Goal: Task Accomplishment & Management: Manage account settings

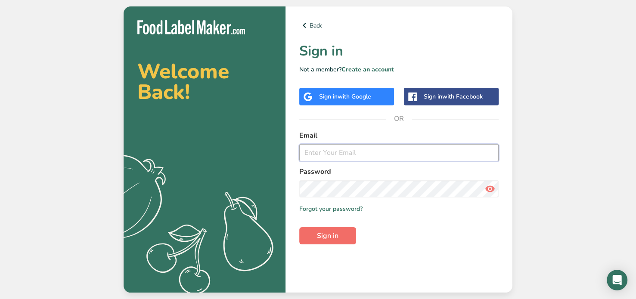
type input "[EMAIL_ADDRESS][DOMAIN_NAME]"
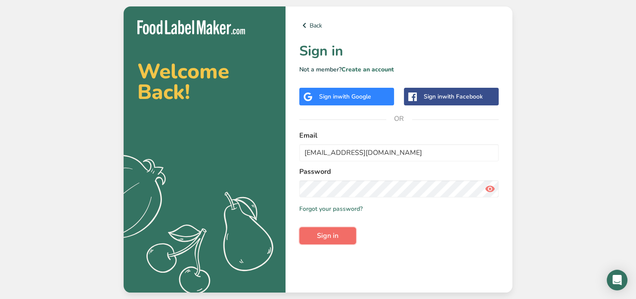
click at [324, 236] on span "Sign in" at bounding box center [328, 236] width 22 height 10
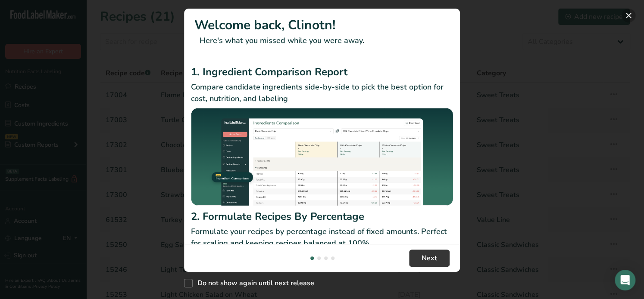
click at [631, 13] on button "New Features" at bounding box center [628, 16] width 14 height 14
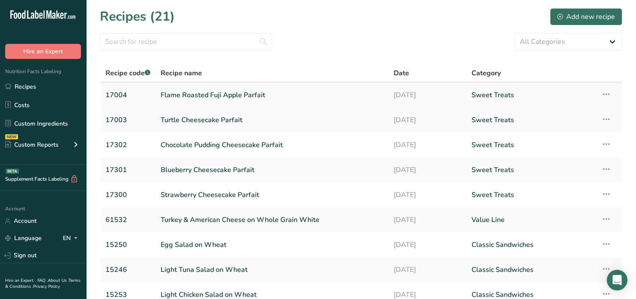
click at [232, 93] on link "Flame Roasted Fuji Apple Parfait" at bounding box center [272, 95] width 223 height 18
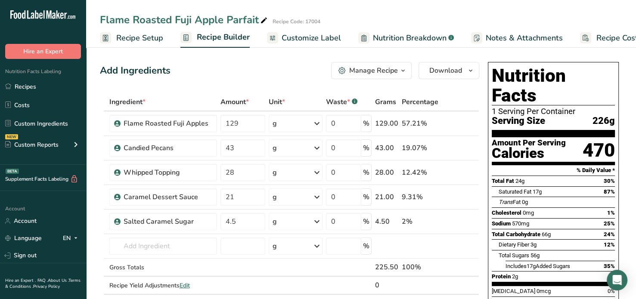
click at [424, 37] on span "Nutrition Breakdown" at bounding box center [410, 38] width 74 height 12
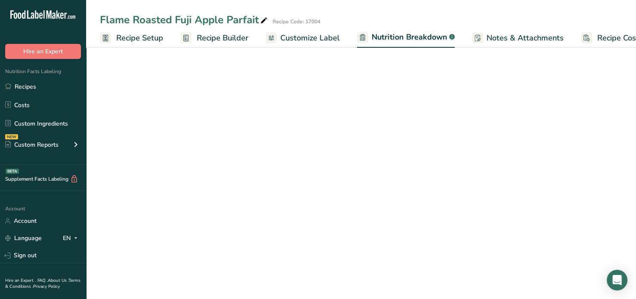
scroll to position [0, 27]
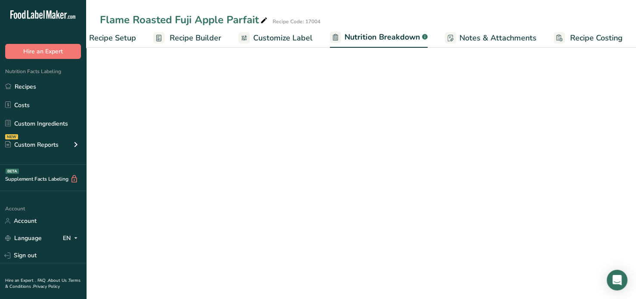
select select "Calories"
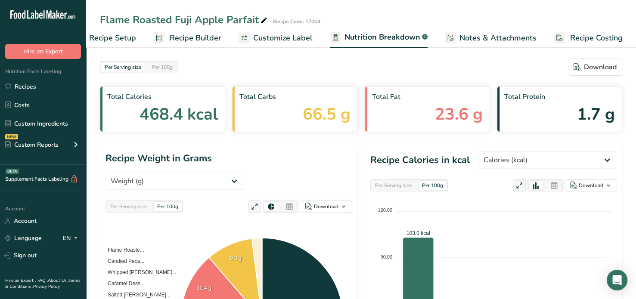
click at [198, 37] on span "Recipe Builder" at bounding box center [196, 38] width 52 height 12
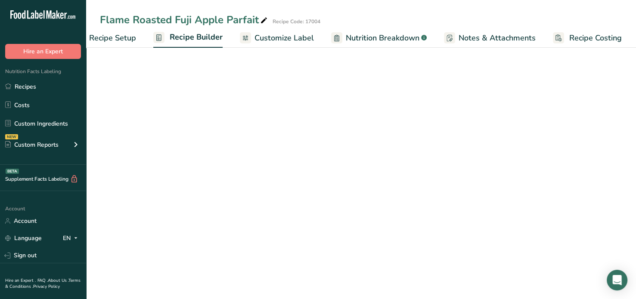
scroll to position [0, 26]
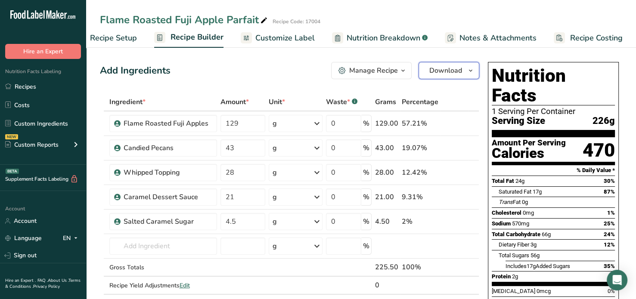
click at [465, 72] on button "Download" at bounding box center [449, 70] width 61 height 17
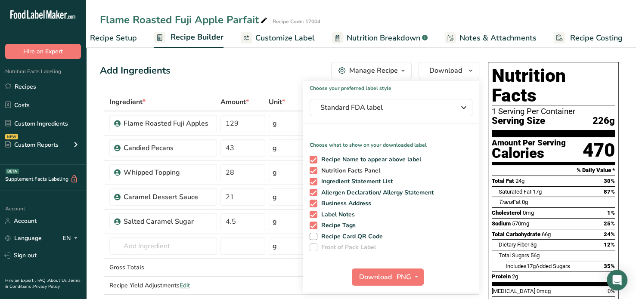
click at [312, 167] on span at bounding box center [314, 171] width 8 height 8
click at [312, 168] on input "Nutrition Facts Panel" at bounding box center [313, 171] width 6 height 6
checkbox input "false"
click at [313, 158] on span at bounding box center [314, 160] width 8 height 8
click at [313, 158] on input "Recipe Name to appear above label" at bounding box center [313, 160] width 6 height 6
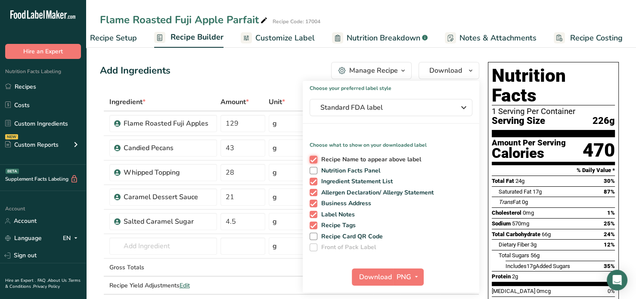
checkbox input "false"
click at [313, 180] on span at bounding box center [314, 182] width 8 height 8
click at [313, 180] on input "Ingredient Statement List" at bounding box center [313, 182] width 6 height 6
checkbox input "false"
click at [314, 172] on span at bounding box center [314, 171] width 8 height 8
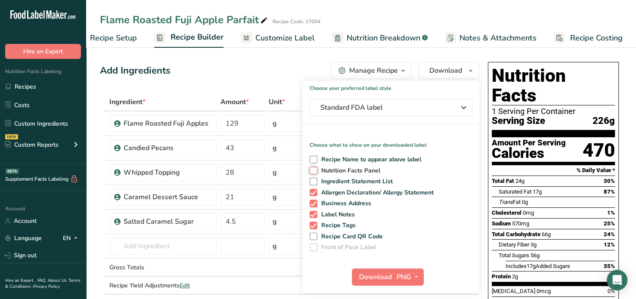
click at [314, 172] on input "Nutrition Facts Panel" at bounding box center [313, 171] width 6 height 6
checkbox input "true"
click at [314, 188] on div "Recipe Name to appear above label Nutrition Facts Panel Ingredient Statement Li…" at bounding box center [391, 202] width 177 height 99
click at [314, 191] on span at bounding box center [314, 193] width 8 height 8
click at [314, 191] on input "Allergen Declaration/ Allergy Statement" at bounding box center [313, 193] width 6 height 6
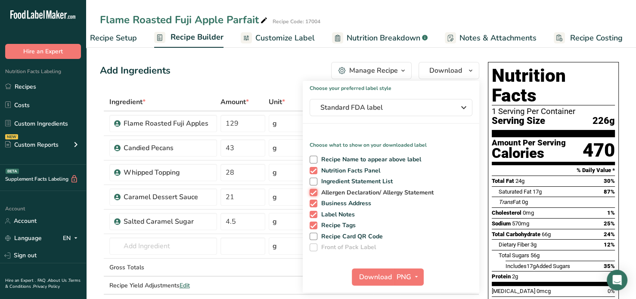
checkbox input "false"
click at [314, 202] on span at bounding box center [314, 204] width 8 height 8
click at [314, 202] on input "Business Address" at bounding box center [313, 204] width 6 height 6
checkbox input "false"
click at [314, 214] on span at bounding box center [314, 215] width 8 height 8
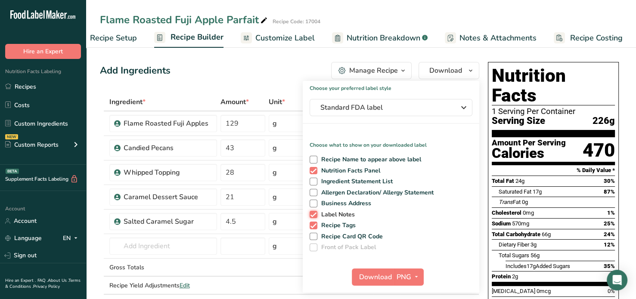
click at [314, 214] on input "Label Notes" at bounding box center [313, 215] width 6 height 6
checkbox input "false"
click at [313, 230] on div "Recipe Name to appear above label Nutrition Facts Panel Ingredient Statement Li…" at bounding box center [391, 202] width 177 height 99
click at [314, 225] on span at bounding box center [314, 226] width 8 height 8
click at [314, 225] on input "Recipe Tags" at bounding box center [313, 226] width 6 height 6
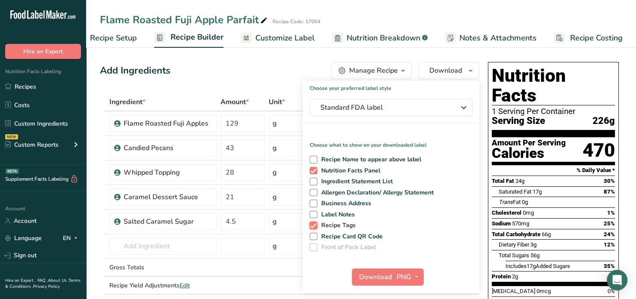
checkbox input "false"
click at [397, 278] on span "PNG" at bounding box center [404, 277] width 15 height 10
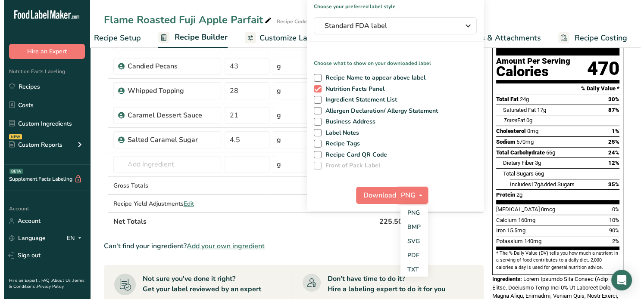
scroll to position [85, 0]
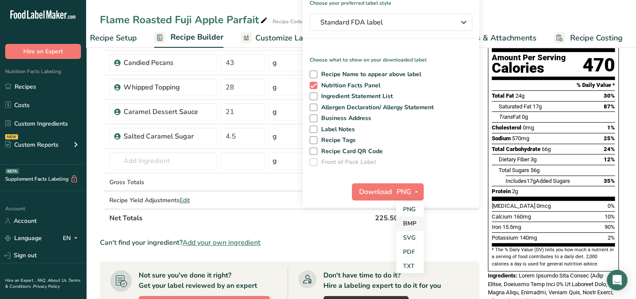
click at [415, 222] on link "BMP" at bounding box center [410, 224] width 28 height 14
click at [464, 159] on label "Front of Pack Label" at bounding box center [391, 163] width 163 height 8
drag, startPoint x: 464, startPoint y: 159, endPoint x: 383, endPoint y: 189, distance: 86.8
click at [383, 189] on span "Download" at bounding box center [375, 192] width 33 height 10
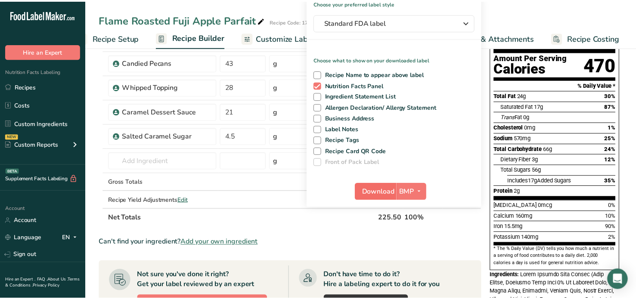
scroll to position [0, 19]
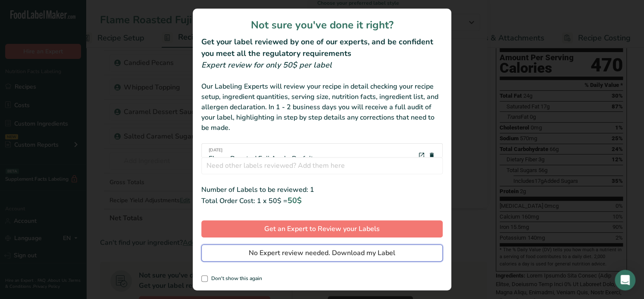
click at [321, 249] on span "No Expert review needed. Download my Label" at bounding box center [322, 253] width 146 height 10
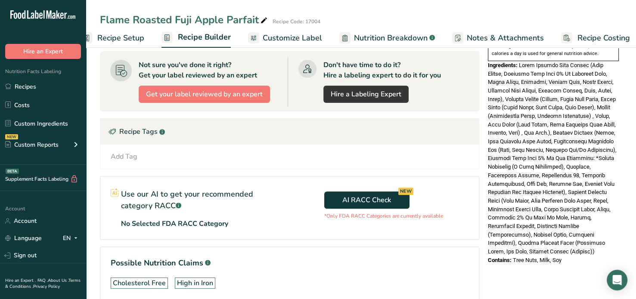
scroll to position [296, 0]
click at [552, 229] on div "Ingredients:" at bounding box center [553, 158] width 131 height 195
click at [558, 228] on div "Ingredients:" at bounding box center [553, 158] width 131 height 195
click at [553, 225] on div "Ingredients:" at bounding box center [553, 158] width 131 height 195
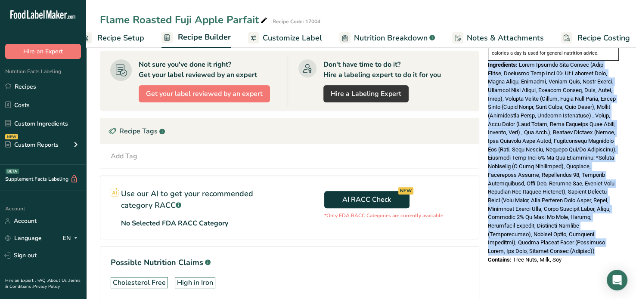
drag, startPoint x: 553, startPoint y: 225, endPoint x: 544, endPoint y: 229, distance: 9.4
click at [544, 229] on div "Ingredients:" at bounding box center [553, 158] width 131 height 195
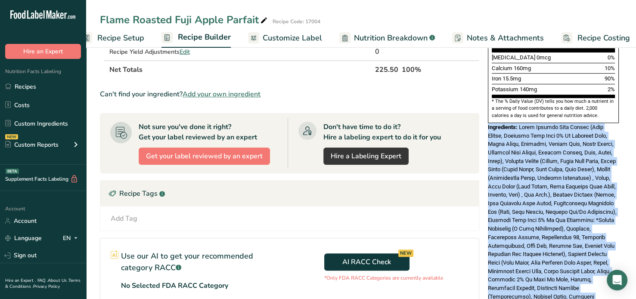
scroll to position [233, 0]
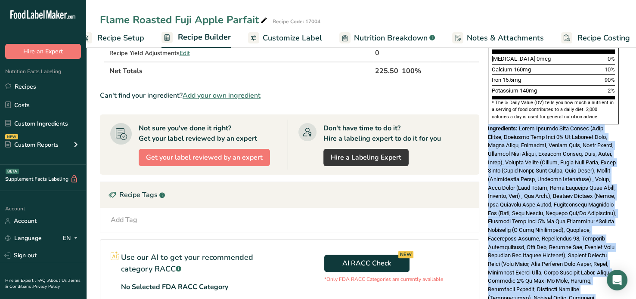
copy div "Ingredients: Flame Roasted Fuji Apples (Fuji Apples, Contains Less Than 2% Of A…"
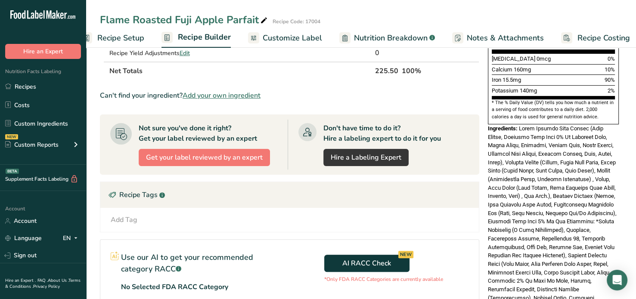
click at [96, 229] on section "Add Ingredients Manage Recipe Delete Recipe Duplicate Recipe Scale Recipe Save …" at bounding box center [361, 110] width 550 height 596
click at [412, 200] on div "Recipe Tags .a-a{fill:#347362;}.b-a{fill:#fff;}" at bounding box center [289, 195] width 379 height 26
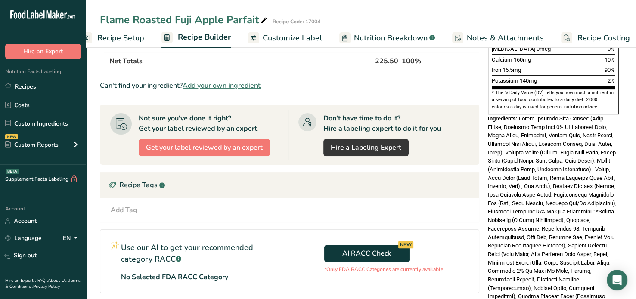
scroll to position [243, 0]
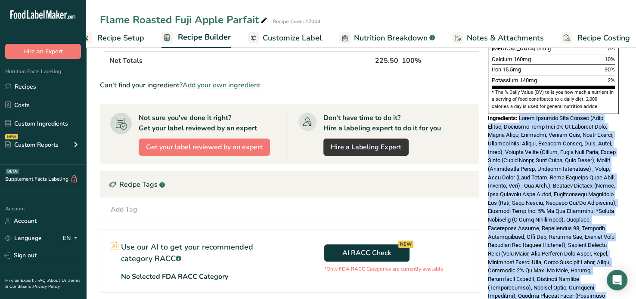
drag, startPoint x: 520, startPoint y: 95, endPoint x: 555, endPoint y: 280, distance: 188.2
click at [555, 280] on div "Ingredients:" at bounding box center [553, 211] width 131 height 195
copy span "Flame Roasted Fuji Apples (Fuji Apples, Contains Less Than 2% Of Ascorbic Acid,…"
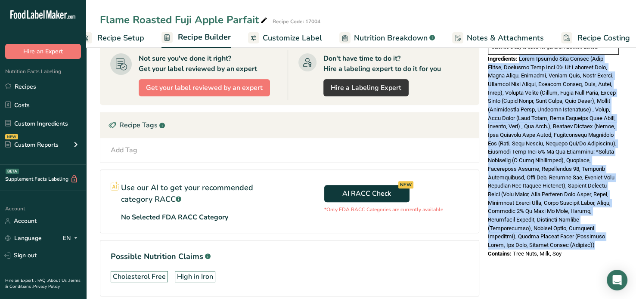
scroll to position [303, 0]
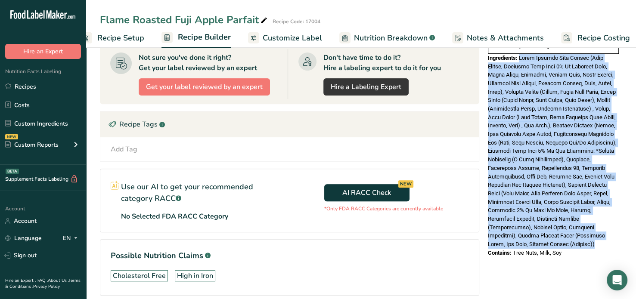
drag, startPoint x: 561, startPoint y: 233, endPoint x: 538, endPoint y: 237, distance: 23.5
click at [538, 237] on div "Nutrition Facts 1 Serving Per Container Serving Size 226g Amount Per Serving Ca…" at bounding box center [554, 7] width 138 height 505
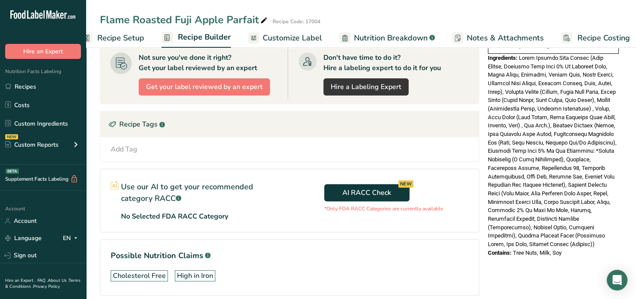
click at [565, 249] on div "Contains: Tree Nuts, Milk, Soy" at bounding box center [553, 253] width 131 height 9
drag, startPoint x: 565, startPoint y: 233, endPoint x: 488, endPoint y: 241, distance: 78.0
click at [488, 241] on div "Nutrition Facts 1 Serving Per Container Serving Size 226g Amount Per Serving Ca…" at bounding box center [554, 10] width 138 height 510
copy div "Contains: Tree Nuts, Milk, Soy"
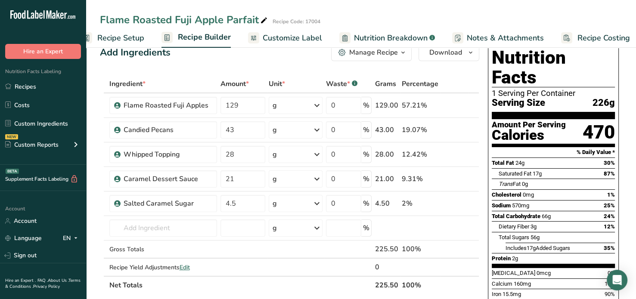
scroll to position [0, 0]
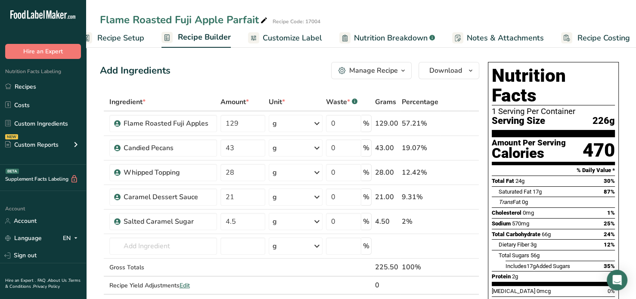
click at [370, 72] on div "Manage Recipe" at bounding box center [373, 70] width 49 height 10
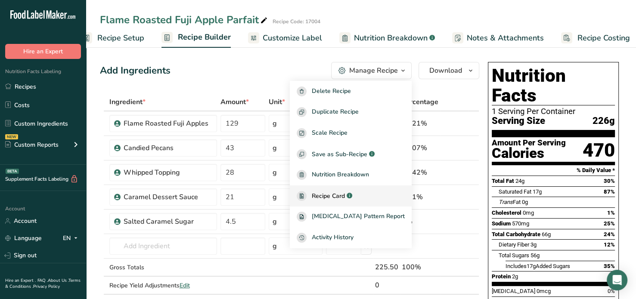
click at [342, 196] on span "Recipe Card" at bounding box center [328, 196] width 33 height 9
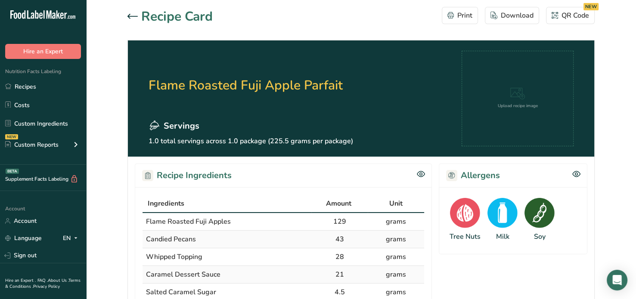
click at [128, 15] on icon at bounding box center [133, 16] width 10 height 5
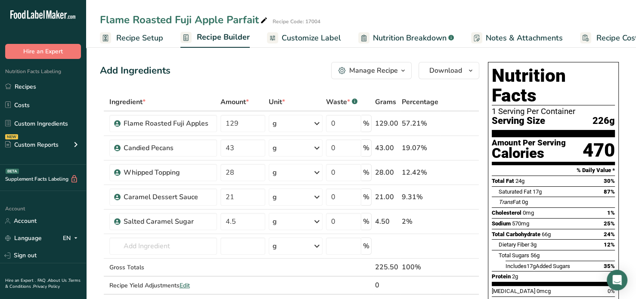
click at [151, 37] on span "Recipe Setup" at bounding box center [139, 38] width 47 height 12
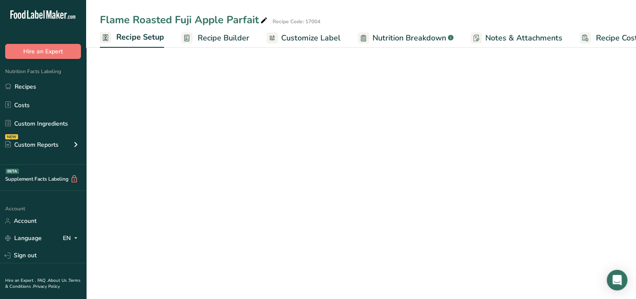
scroll to position [0, 3]
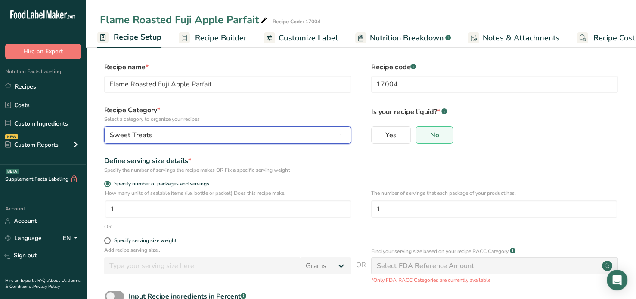
click at [191, 137] on div "Sweet Treats" at bounding box center [225, 135] width 230 height 10
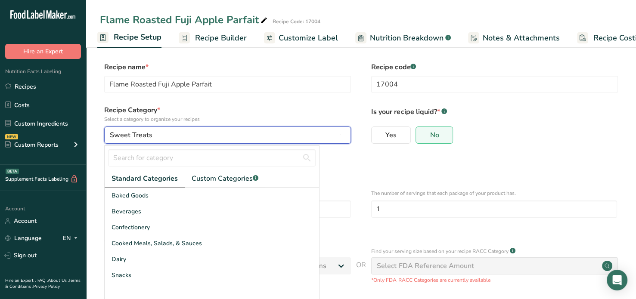
scroll to position [13, 0]
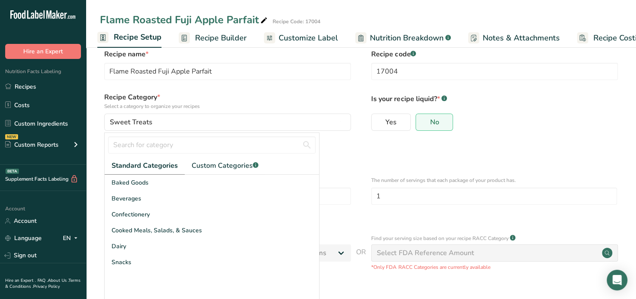
click at [370, 150] on div "Define serving size details * Specify the number of servings the recipe makes O…" at bounding box center [361, 152] width 523 height 18
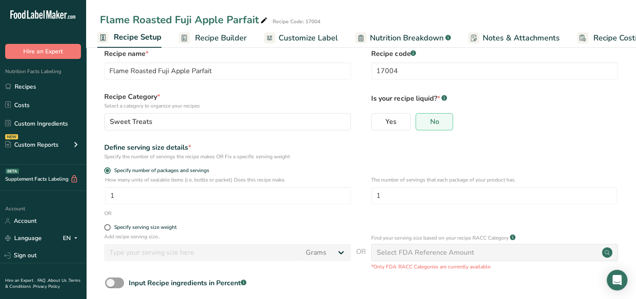
scroll to position [0, 0]
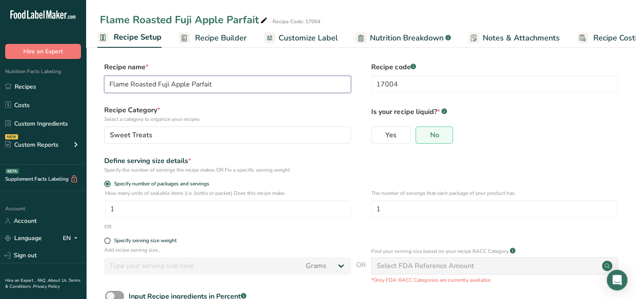
click at [109, 83] on input "Flame Roasted Fuji Apple Parfait" at bounding box center [227, 84] width 247 height 17
type input "1700Flame Roasted Fuji Apple Parfait"
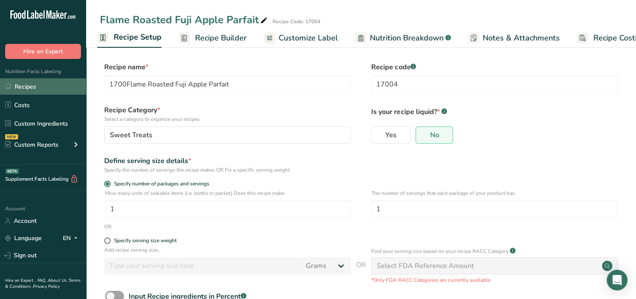
click at [32, 87] on link "Recipes" at bounding box center [43, 86] width 86 height 16
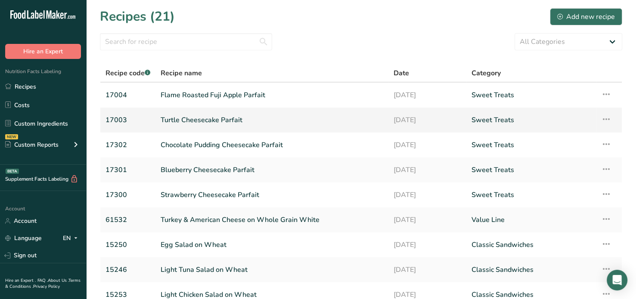
click at [236, 119] on link "Turtle Cheesecake Parfait" at bounding box center [272, 120] width 223 height 18
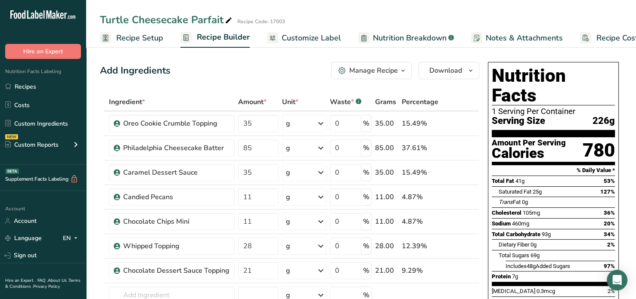
click at [153, 34] on span "Recipe Setup" at bounding box center [139, 38] width 47 height 12
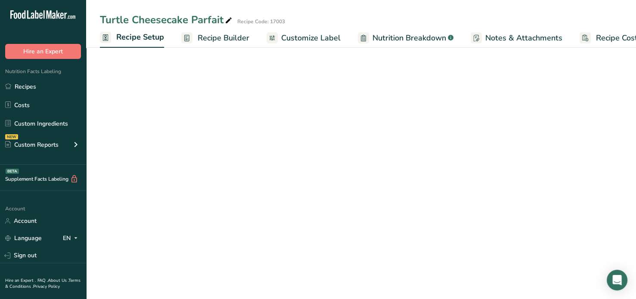
scroll to position [0, 3]
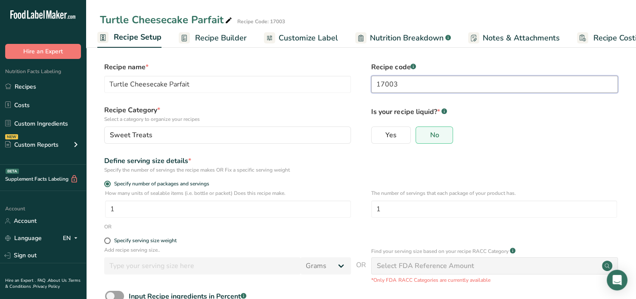
drag, startPoint x: 388, startPoint y: 82, endPoint x: 383, endPoint y: 82, distance: 5.2
click at [383, 82] on input "17003" at bounding box center [494, 84] width 247 height 17
type input "17303"
click at [283, 112] on label "Recipe Category * Select a category to organize your recipes" at bounding box center [227, 114] width 247 height 18
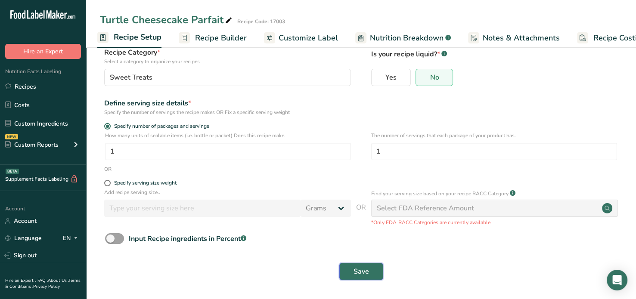
click at [363, 274] on span "Save" at bounding box center [362, 272] width 16 height 10
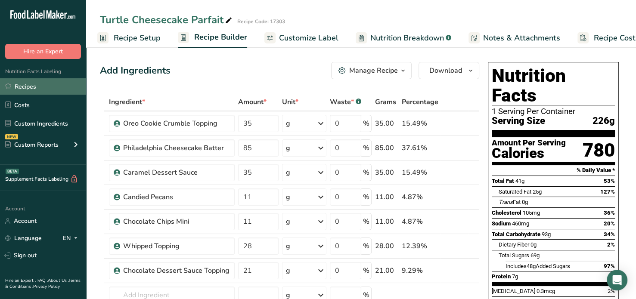
click at [40, 90] on link "Recipes" at bounding box center [43, 86] width 86 height 16
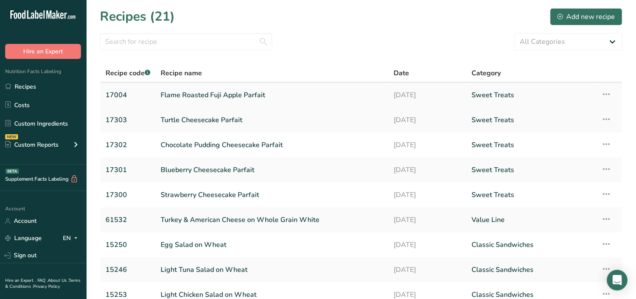
click at [211, 96] on link "Flame Roasted Fuji Apple Parfait" at bounding box center [272, 95] width 223 height 18
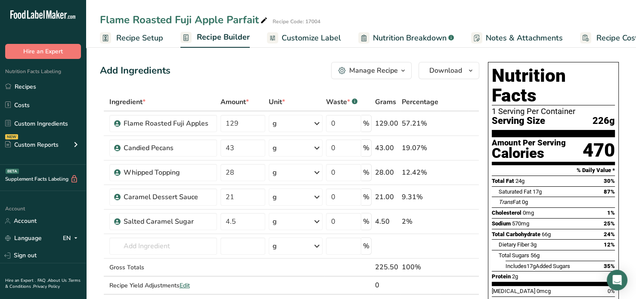
click at [144, 38] on span "Recipe Setup" at bounding box center [139, 38] width 47 height 12
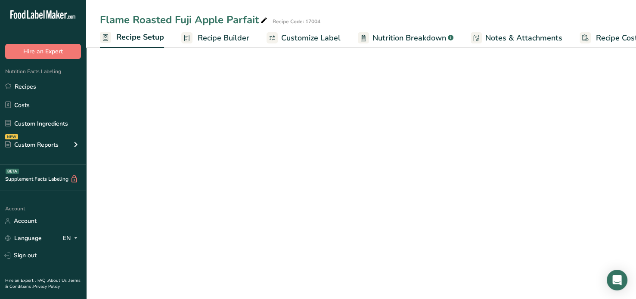
scroll to position [0, 3]
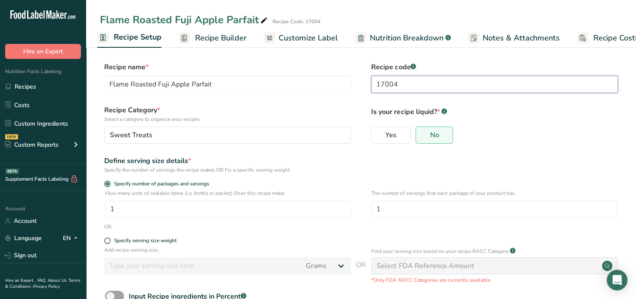
click at [386, 85] on input "17004" at bounding box center [494, 84] width 247 height 17
click at [384, 85] on input "17004" at bounding box center [494, 84] width 247 height 17
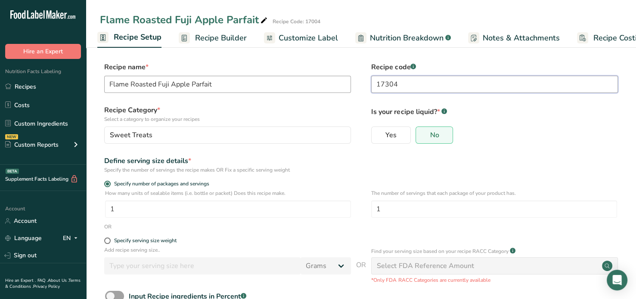
type input "17304"
click at [108, 85] on input "Flame Roasted Fuji Apple Parfait" at bounding box center [227, 84] width 247 height 17
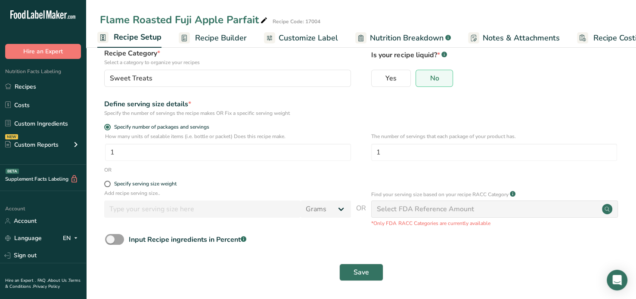
scroll to position [58, 0]
type input "17304 - Flame Roasted Fuji Apple Parfait"
click at [349, 267] on button "Save" at bounding box center [361, 271] width 44 height 17
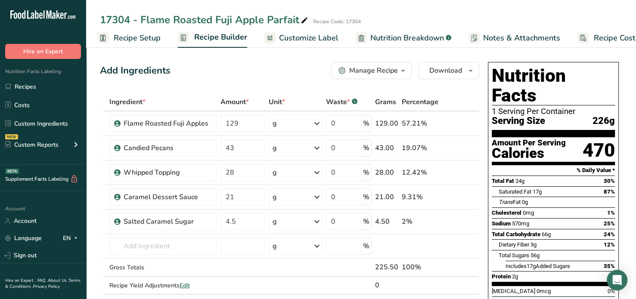
click at [382, 74] on div "Manage Recipe" at bounding box center [373, 70] width 49 height 10
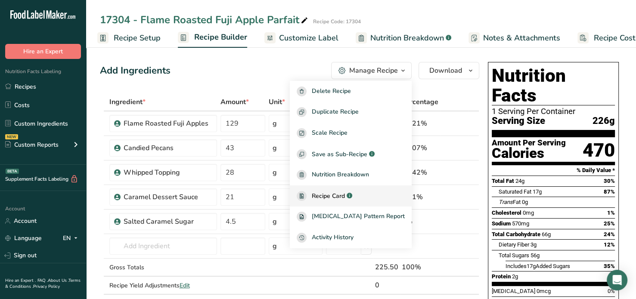
click at [345, 196] on span "Recipe Card" at bounding box center [328, 196] width 33 height 9
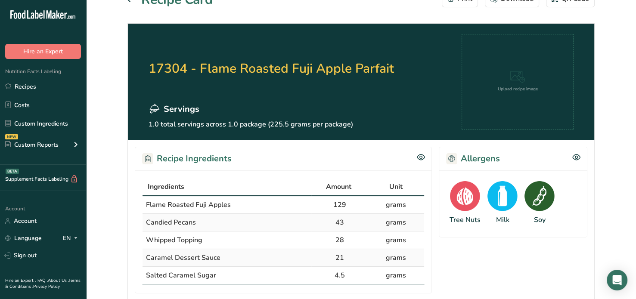
scroll to position [16, 0]
